Goal: Task Accomplishment & Management: Manage account settings

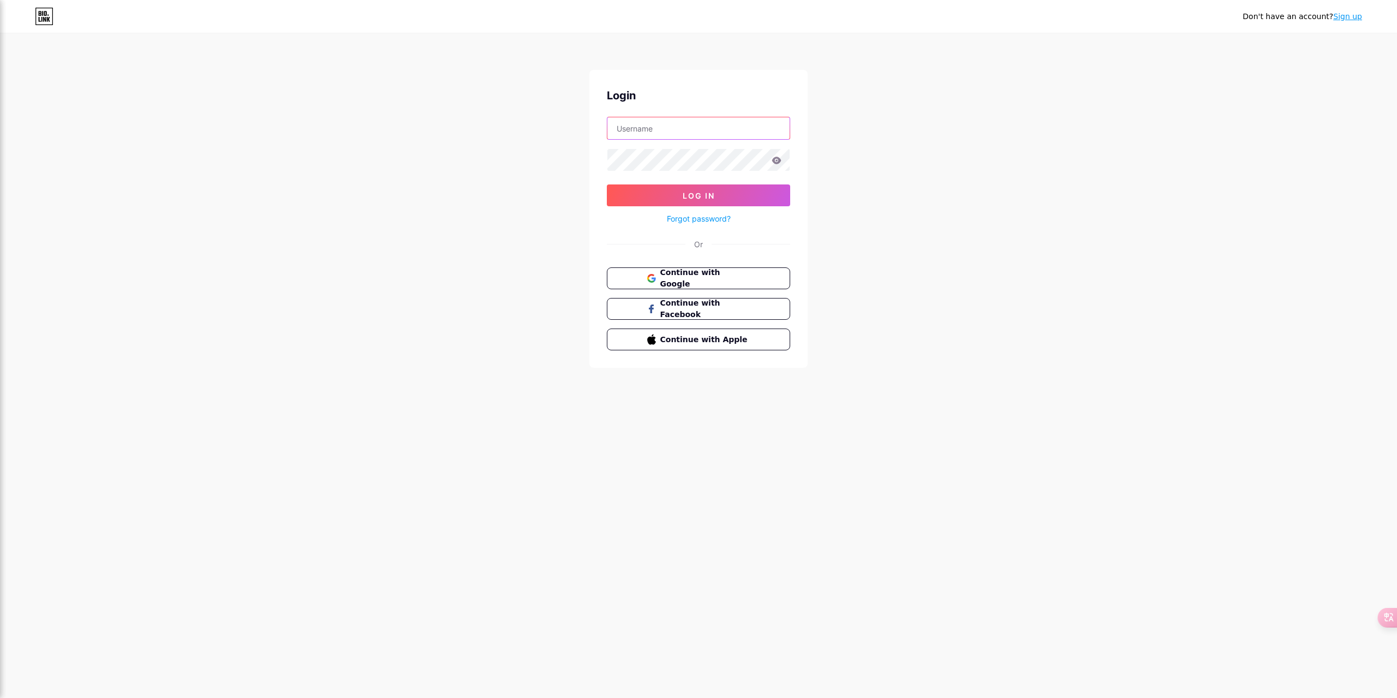
click at [678, 136] on input "text" at bounding box center [698, 128] width 182 height 22
type input "[EMAIL_ADDRESS][DOMAIN_NAME]"
click at [607, 184] on button "Log In" at bounding box center [698, 195] width 183 height 22
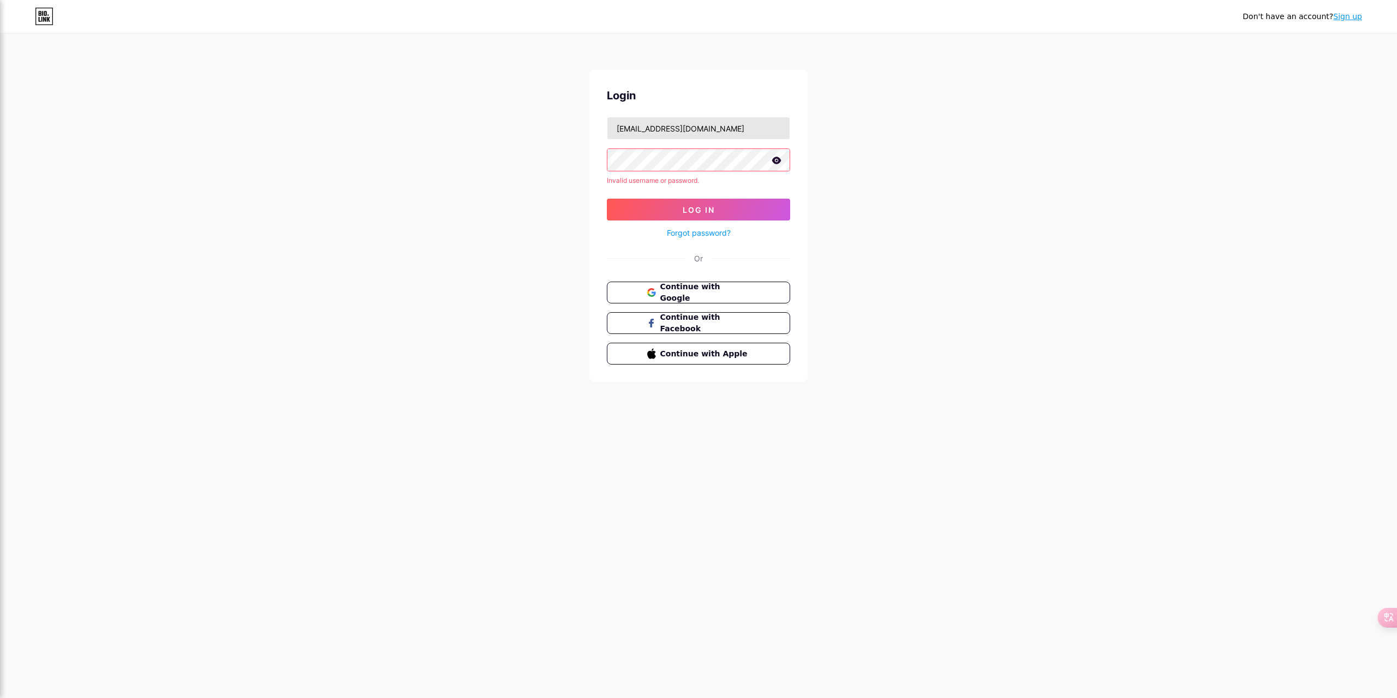
click at [607, 199] on button "Log In" at bounding box center [698, 210] width 183 height 22
drag, startPoint x: 744, startPoint y: 128, endPoint x: 571, endPoint y: 123, distance: 173.6
click at [571, 123] on div "Don't have an account? Sign up Login [EMAIL_ADDRESS][DOMAIN_NAME] Invalid usern…" at bounding box center [698, 208] width 1397 height 417
click at [443, 145] on div "Don't have an account? Sign up Login [EMAIL_ADDRESS][DOMAIN_NAME] Invalid usern…" at bounding box center [698, 208] width 1397 height 417
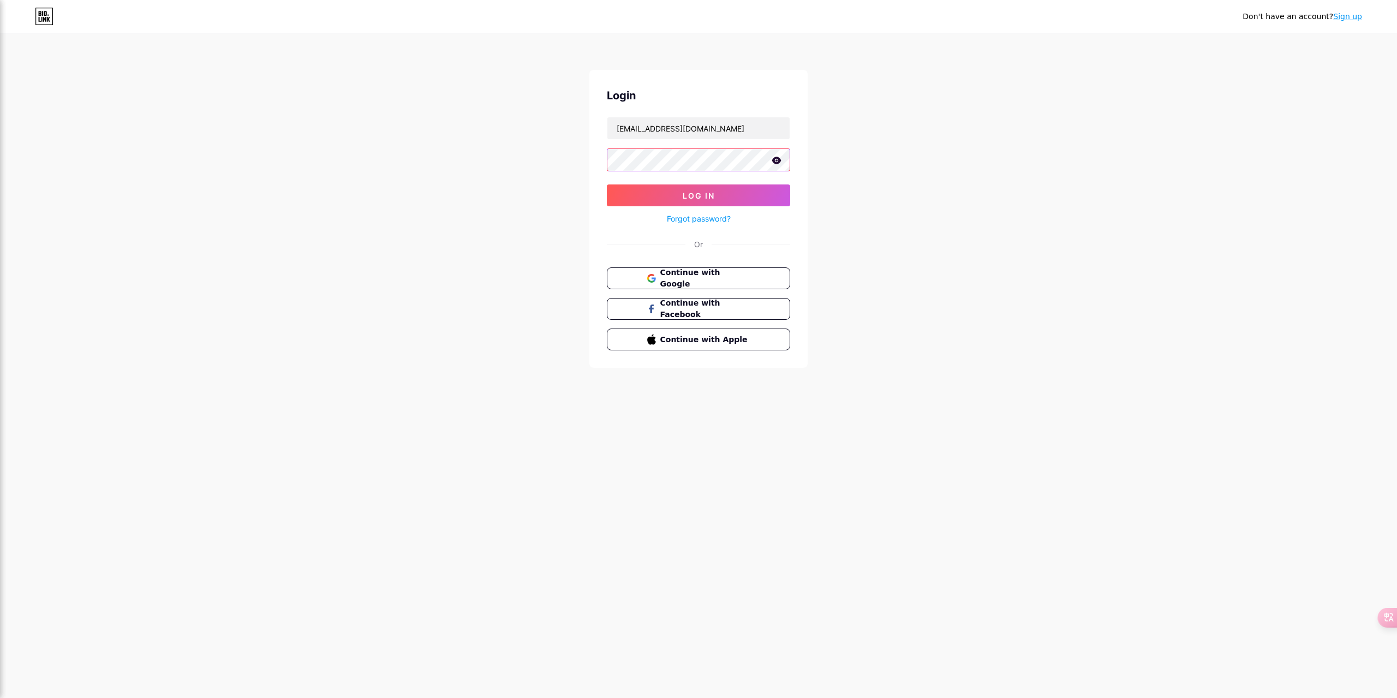
click at [607, 184] on button "Log In" at bounding box center [698, 195] width 183 height 22
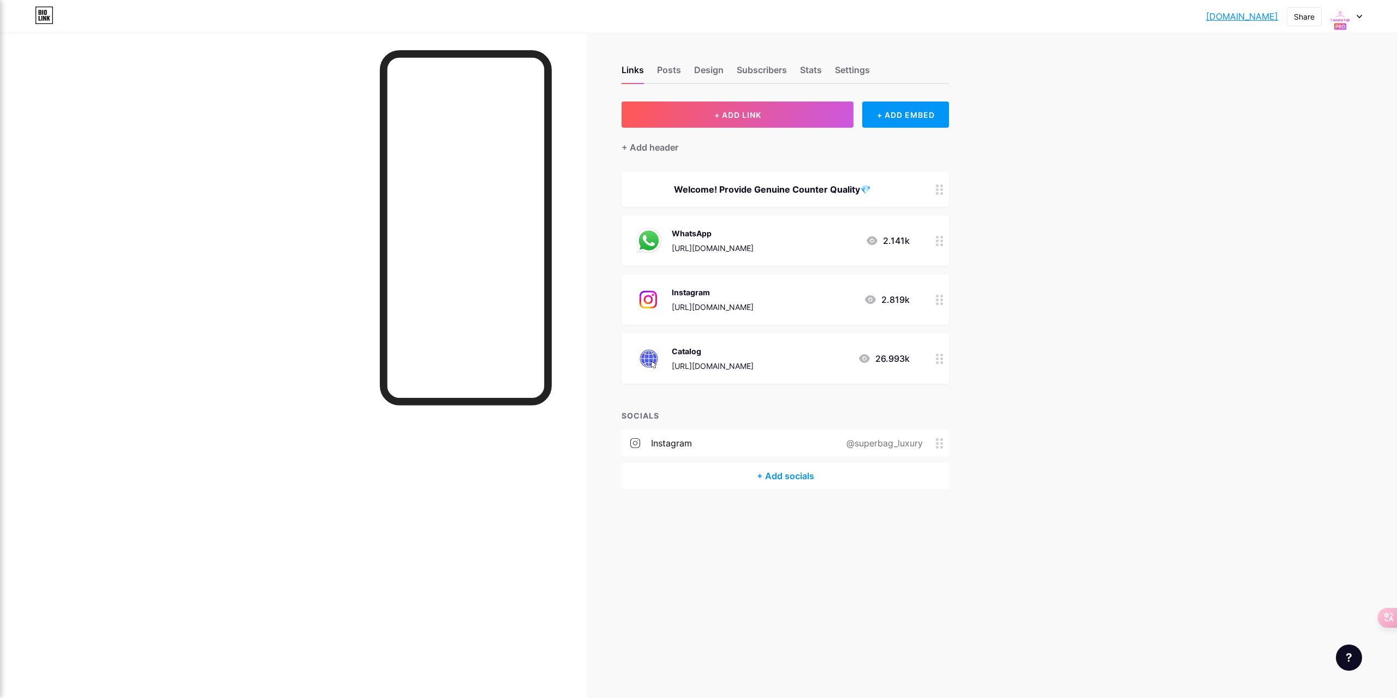
drag, startPoint x: 368, startPoint y: 42, endPoint x: 591, endPoint y: 381, distance: 405.8
click at [591, 381] on div "Links Posts Design Subscribers Stats Settings + ADD LINK + ADD EMBED + Add head…" at bounding box center [497, 349] width 995 height 698
drag, startPoint x: 724, startPoint y: 597, endPoint x: 720, endPoint y: 589, distance: 9.8
click at [721, 597] on div "Links Posts Design Subscribers Stats Settings + ADD LINK + ADD EMBED + Add head…" at bounding box center [497, 349] width 995 height 698
click at [1128, 186] on div "[DOMAIN_NAME]... [DOMAIN_NAME] Share Switch accounts Super Bag [DOMAIN_NAME]/su…" at bounding box center [698, 349] width 1397 height 698
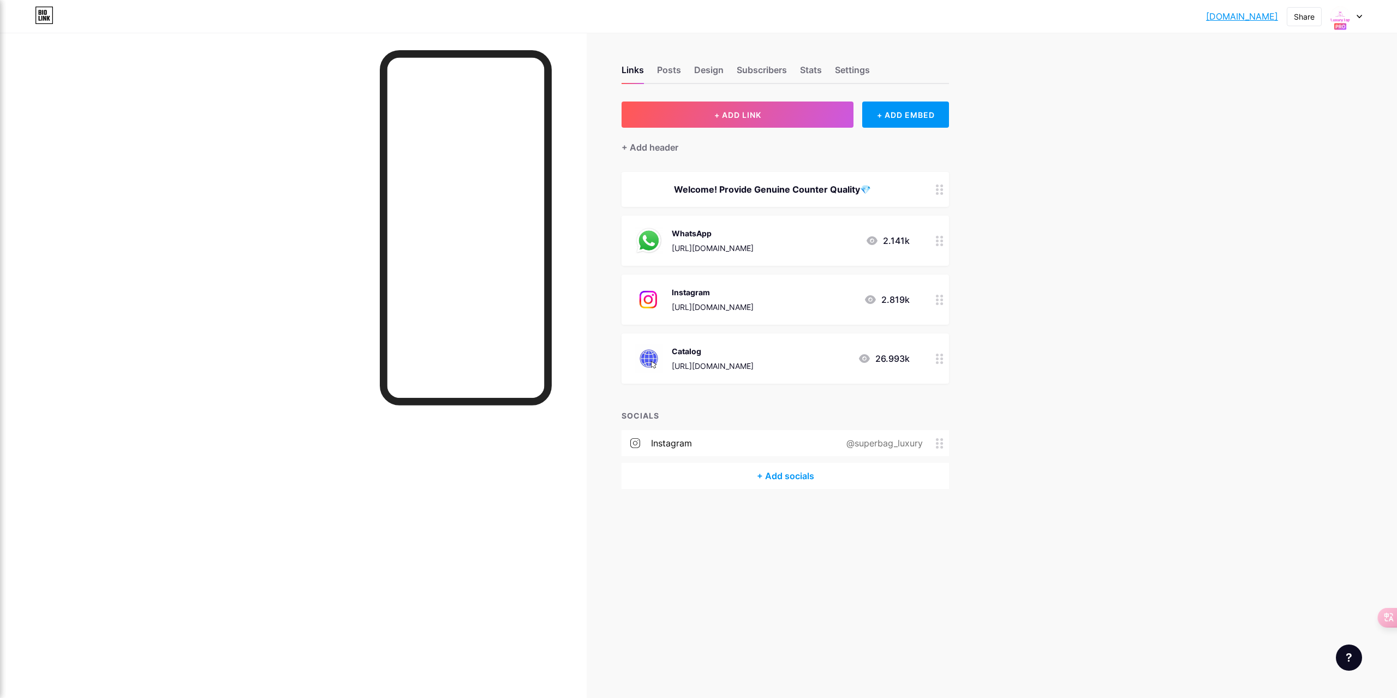
click at [1064, 405] on div "[DOMAIN_NAME]... [DOMAIN_NAME] Share Switch accounts Super Bag [DOMAIN_NAME]/su…" at bounding box center [698, 349] width 1397 height 698
